Goal: Navigation & Orientation: Find specific page/section

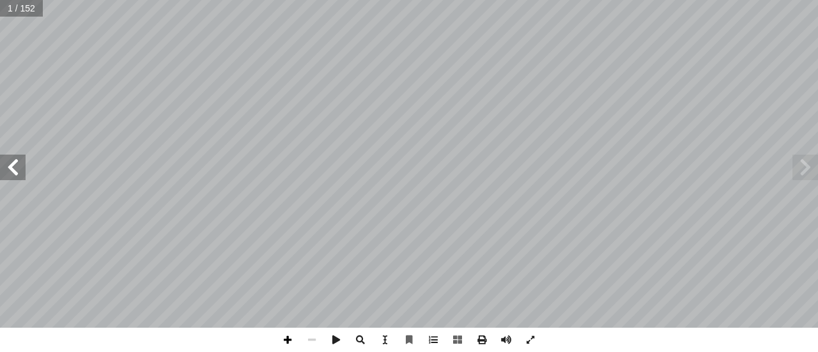
click at [287, 343] on span at bounding box center [287, 340] width 24 height 24
click at [14, 176] on span at bounding box center [13, 168] width 26 height 26
click at [286, 336] on span at bounding box center [287, 340] width 24 height 24
click at [13, 159] on span at bounding box center [13, 168] width 26 height 26
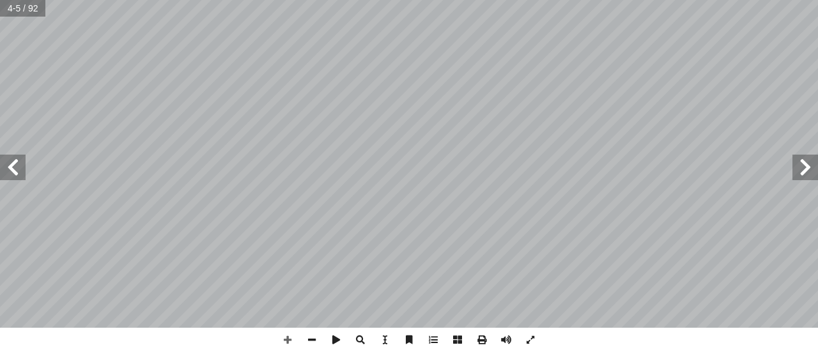
click at [13, 159] on span at bounding box center [13, 168] width 26 height 26
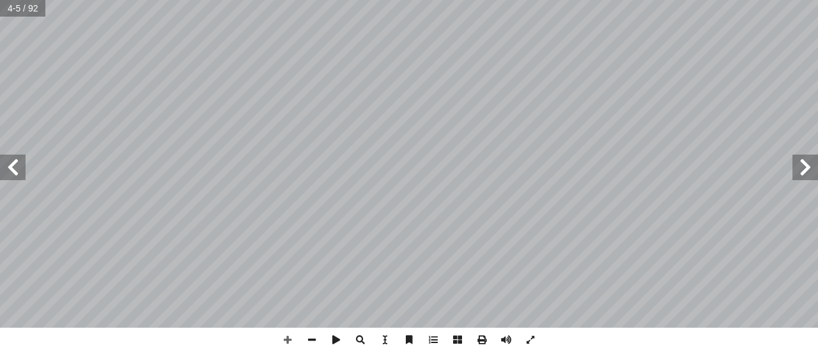
click at [13, 159] on span at bounding box center [13, 168] width 26 height 26
click at [14, 171] on span at bounding box center [13, 168] width 26 height 26
click at [16, 171] on span at bounding box center [13, 168] width 26 height 26
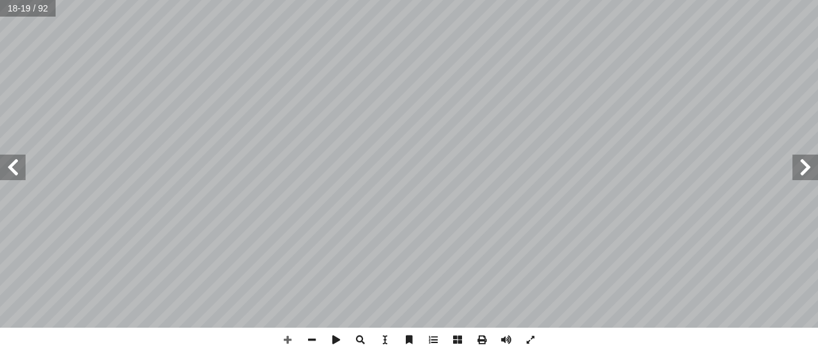
click at [16, 171] on span at bounding box center [13, 168] width 26 height 26
click at [24, 166] on div "٢ 4 ٢ ّ ص ّ بين يدي الن في � ا َ ش َ ن َ )[DATE](، و َ رة عام ْ ص َ في الب َ د …" at bounding box center [409, 164] width 818 height 328
click at [284, 341] on span at bounding box center [287, 340] width 24 height 24
click at [291, 344] on span at bounding box center [287, 340] width 24 height 24
click at [11, 172] on span at bounding box center [13, 168] width 26 height 26
